Goal: Task Accomplishment & Management: Manage account settings

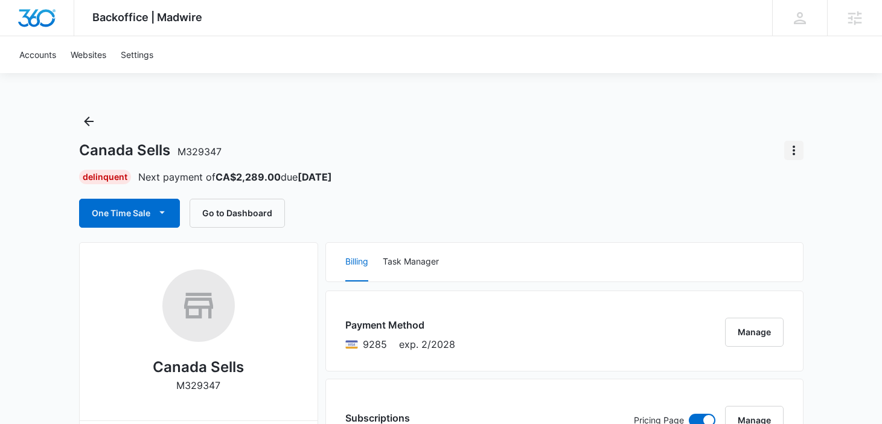
click at [793, 141] on button "Actions" at bounding box center [793, 150] width 19 height 19
click at [738, 186] on div "Close Account" at bounding box center [745, 184] width 57 height 8
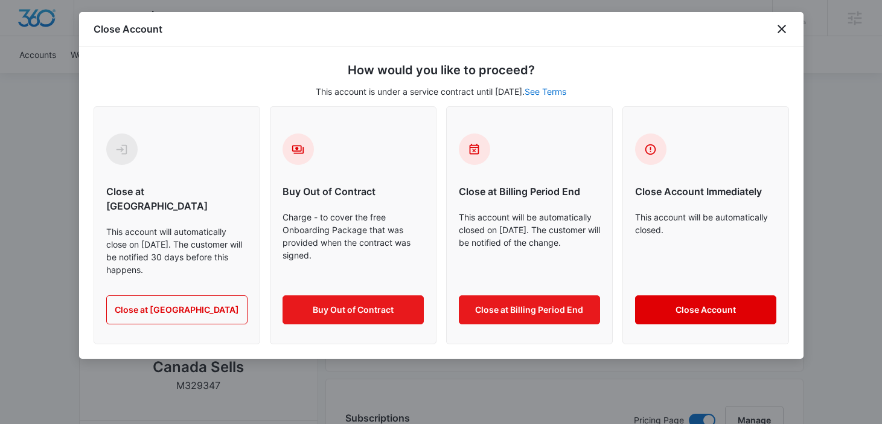
click at [690, 295] on button "Close Account" at bounding box center [705, 309] width 141 height 29
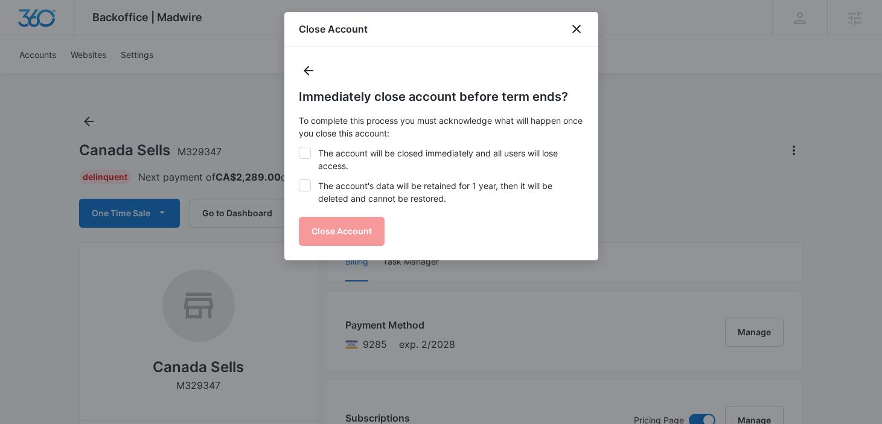
click at [323, 147] on label "The account will be closed immediately and all users will lose access." at bounding box center [441, 159] width 285 height 25
click at [299, 147] on input "The account will be closed immediately and all users will lose access." at bounding box center [299, 147] width 1 height 1
checkbox input "true"
click at [325, 191] on label "The account's data will be retained for 1 year, then it will be deleted and can…" at bounding box center [441, 191] width 285 height 25
click at [299, 180] on input "The account's data will be retained for 1 year, then it will be deleted and can…" at bounding box center [299, 179] width 1 height 1
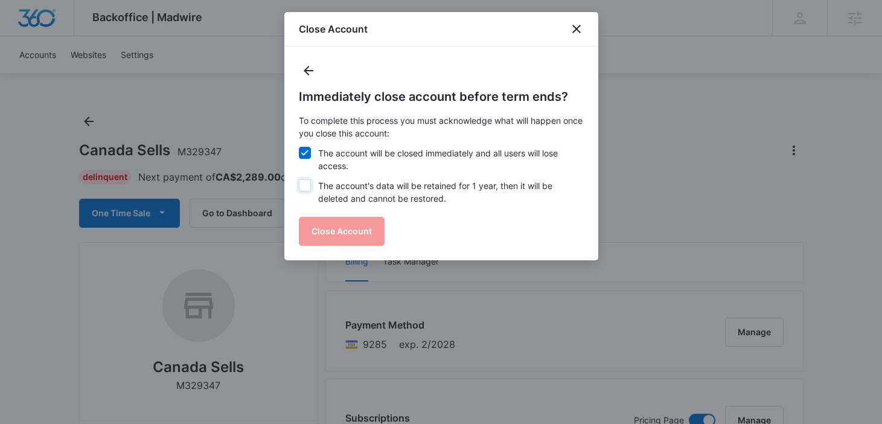
checkbox input "true"
click at [330, 235] on button "Close Account" at bounding box center [342, 231] width 86 height 29
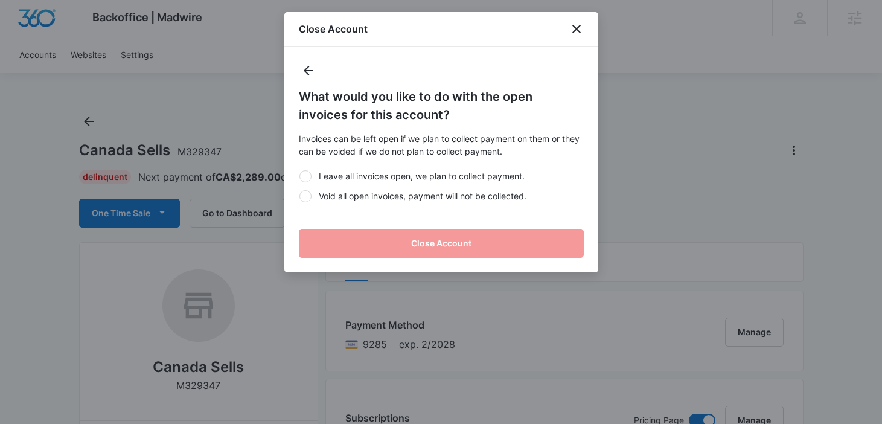
click at [398, 194] on label "Void all open invoices, payment will not be collected." at bounding box center [441, 195] width 285 height 13
click at [299, 196] on input "Void all open invoices, payment will not be collected." at bounding box center [299, 196] width 1 height 1
radio input "true"
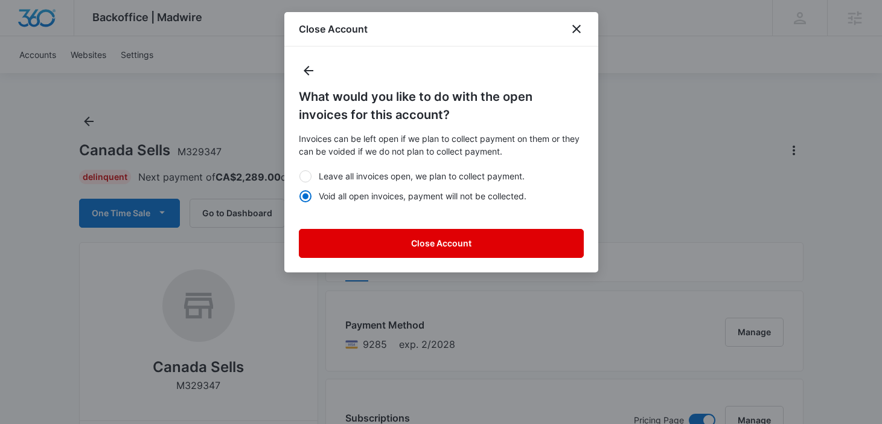
click at [420, 239] on button "Close Account" at bounding box center [441, 243] width 285 height 29
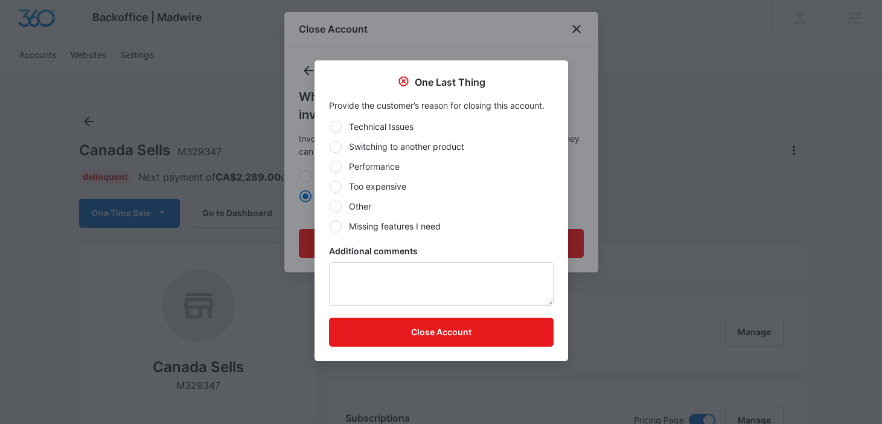
click at [360, 208] on label "Other" at bounding box center [441, 206] width 224 height 13
click at [329, 206] on input "Other" at bounding box center [329, 206] width 1 height 1
radio input "true"
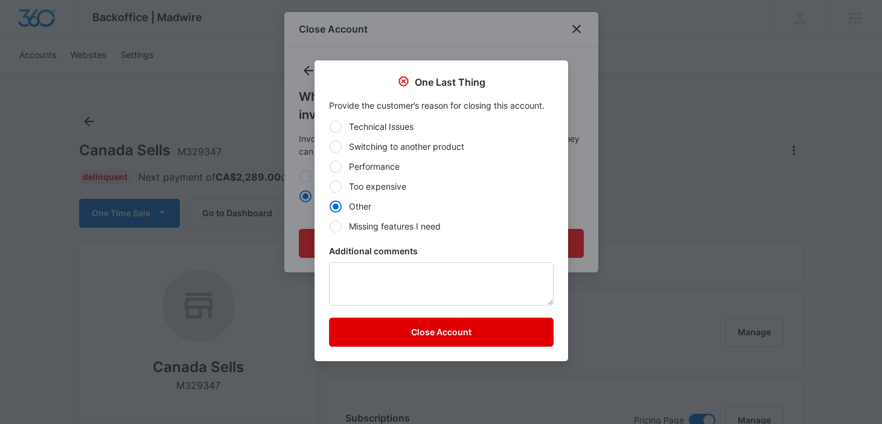
click at [394, 328] on button "Close Account" at bounding box center [441, 331] width 224 height 29
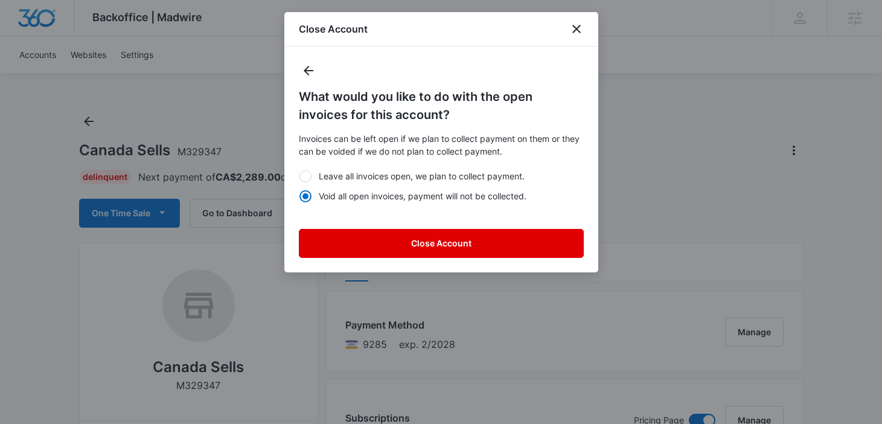
click at [513, 244] on button "Close Account" at bounding box center [441, 243] width 285 height 29
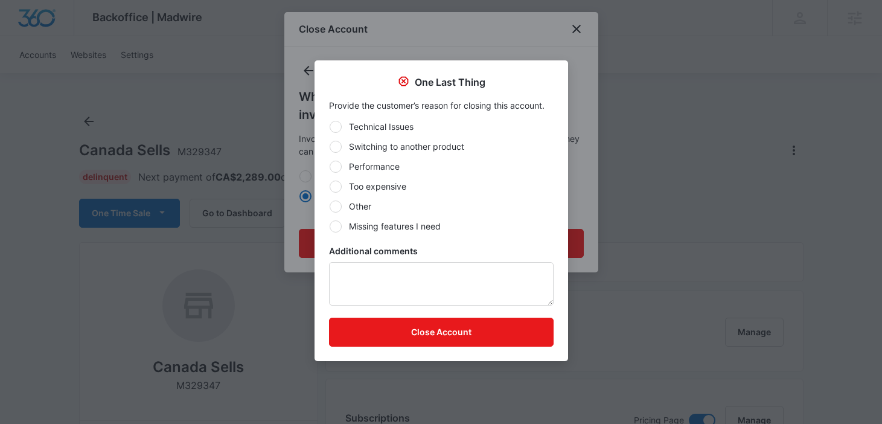
click at [367, 212] on div "Technical Issues Switching to another product Performance Too expensive Other M…" at bounding box center [441, 176] width 224 height 112
click at [362, 208] on label "Other" at bounding box center [441, 206] width 224 height 13
click at [329, 206] on input "Other" at bounding box center [329, 206] width 1 height 1
radio input "true"
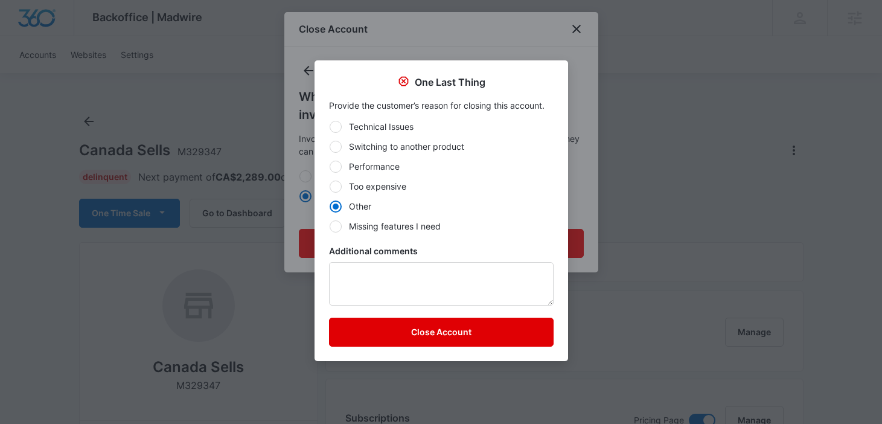
click at [409, 332] on button "Close Account" at bounding box center [441, 331] width 224 height 29
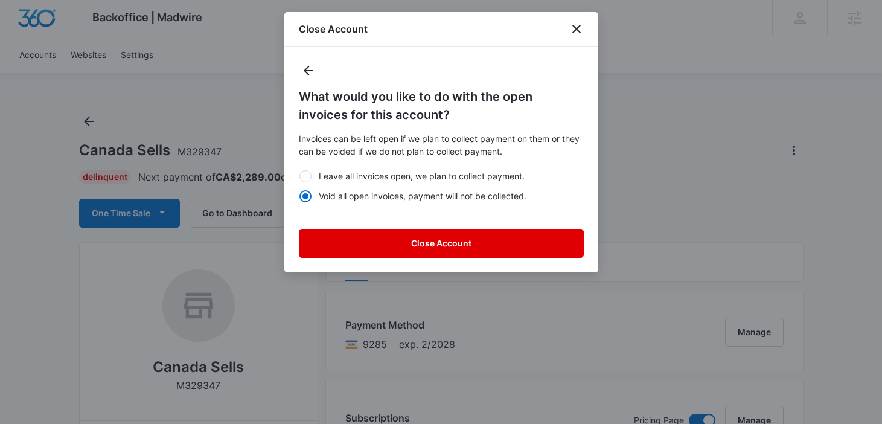
click at [440, 244] on button "Close Account" at bounding box center [441, 243] width 285 height 29
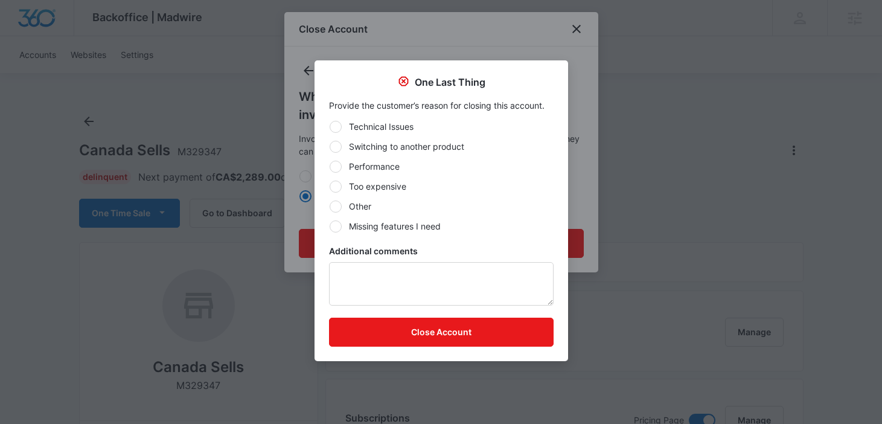
click at [367, 205] on label "Other" at bounding box center [441, 206] width 224 height 13
click at [329, 206] on input "Other" at bounding box center [329, 206] width 1 height 1
radio input "true"
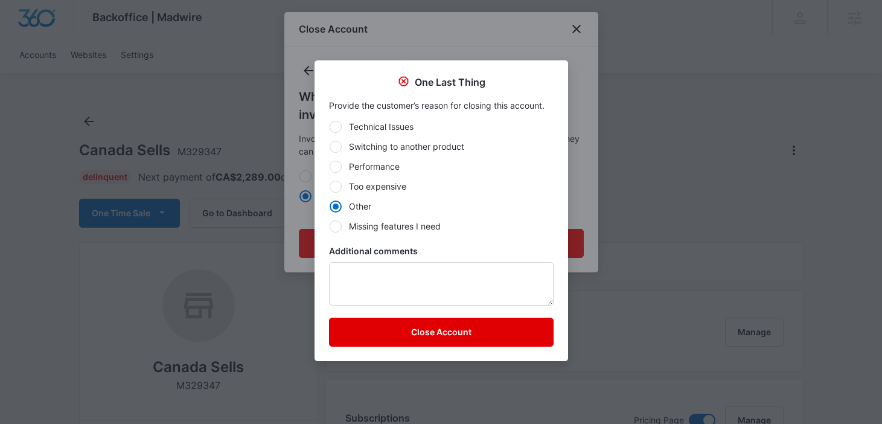
click at [394, 343] on button "Close Account" at bounding box center [441, 331] width 224 height 29
